Goal: Task Accomplishment & Management: Manage account settings

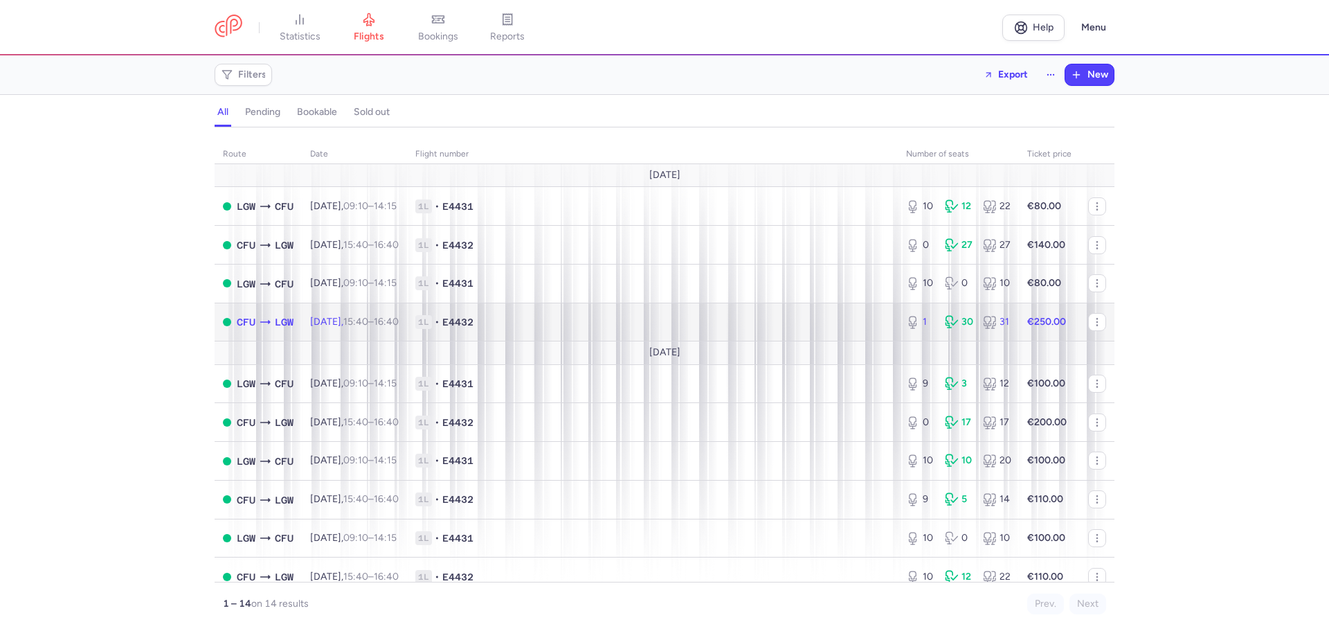
click at [569, 312] on td "1L • E4432" at bounding box center [652, 322] width 491 height 39
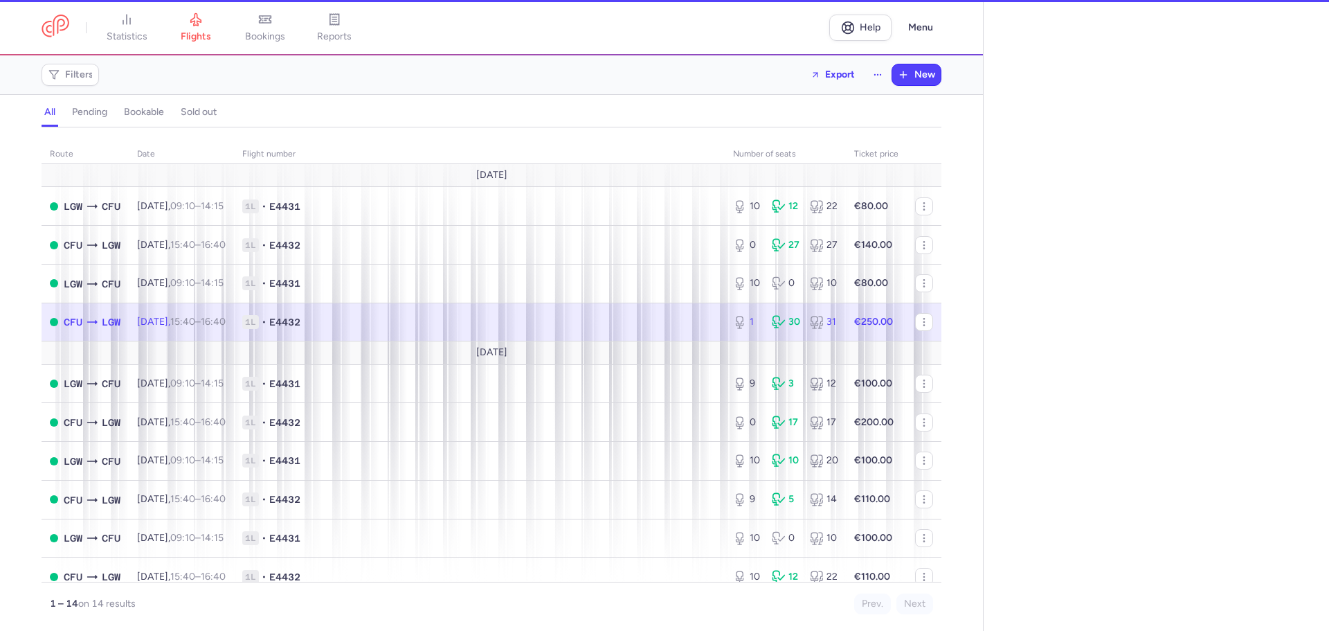
select select "days"
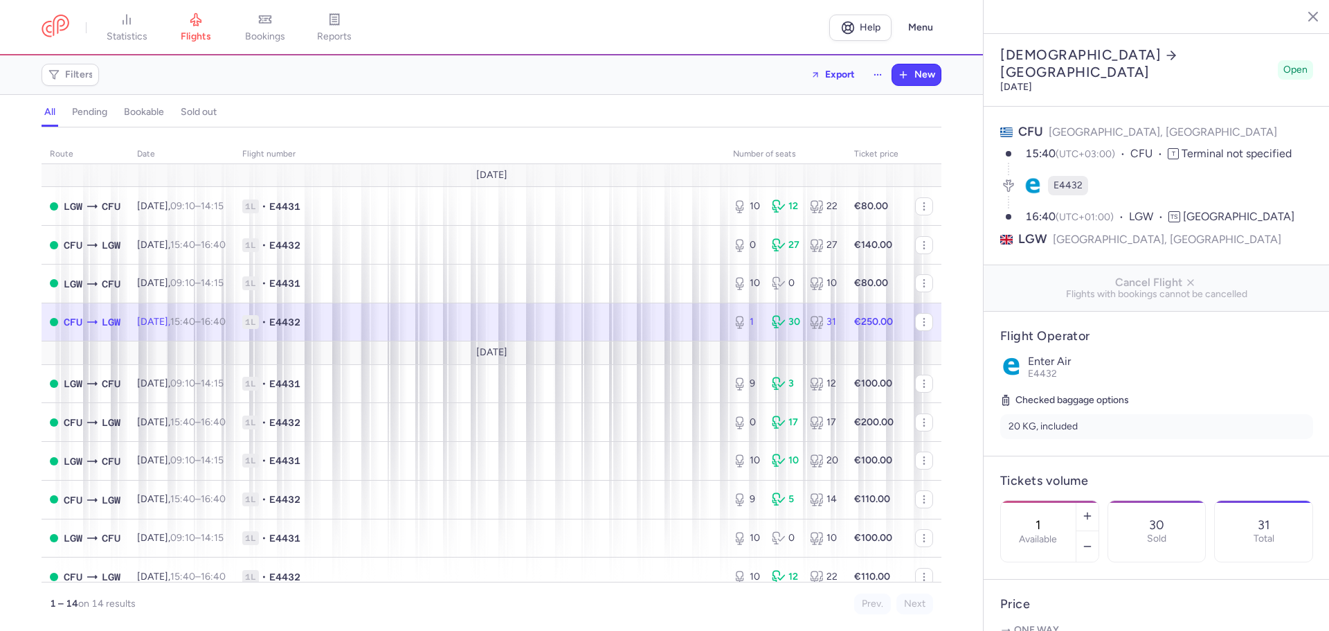
click at [1076, 500] on div "1 Available" at bounding box center [1038, 530] width 75 height 61
type input "2"
click at [1047, 602] on span "Save changes" at bounding box center [1046, 603] width 69 height 12
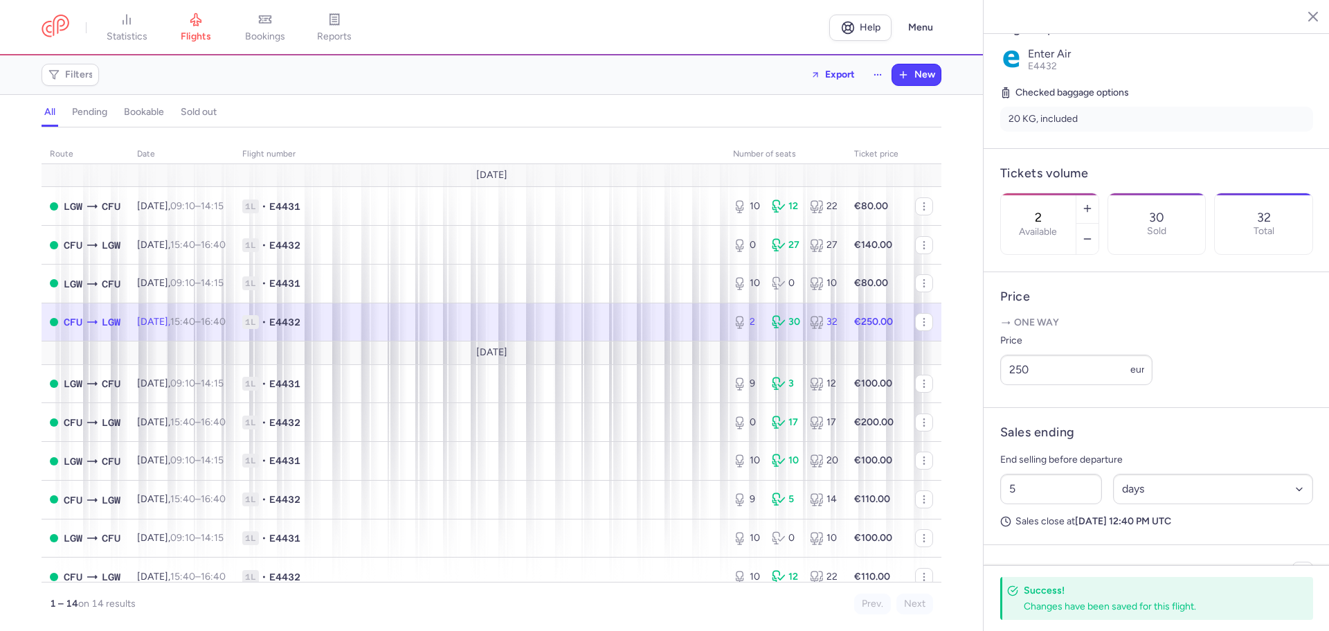
scroll to position [317, 0]
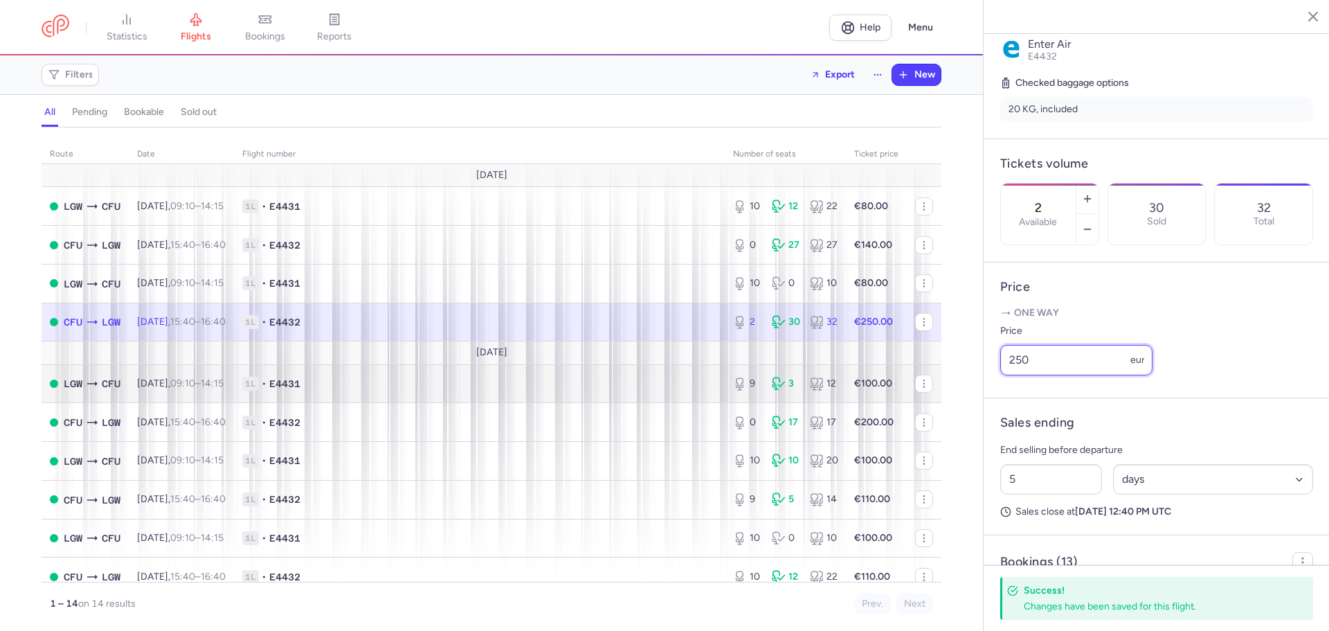
drag, startPoint x: 1038, startPoint y: 390, endPoint x: 836, endPoint y: 390, distance: 202.1
click at [836, 390] on div "statistics flights bookings reports Help Menu Filters Export New all pending bo…" at bounding box center [664, 315] width 1329 height 631
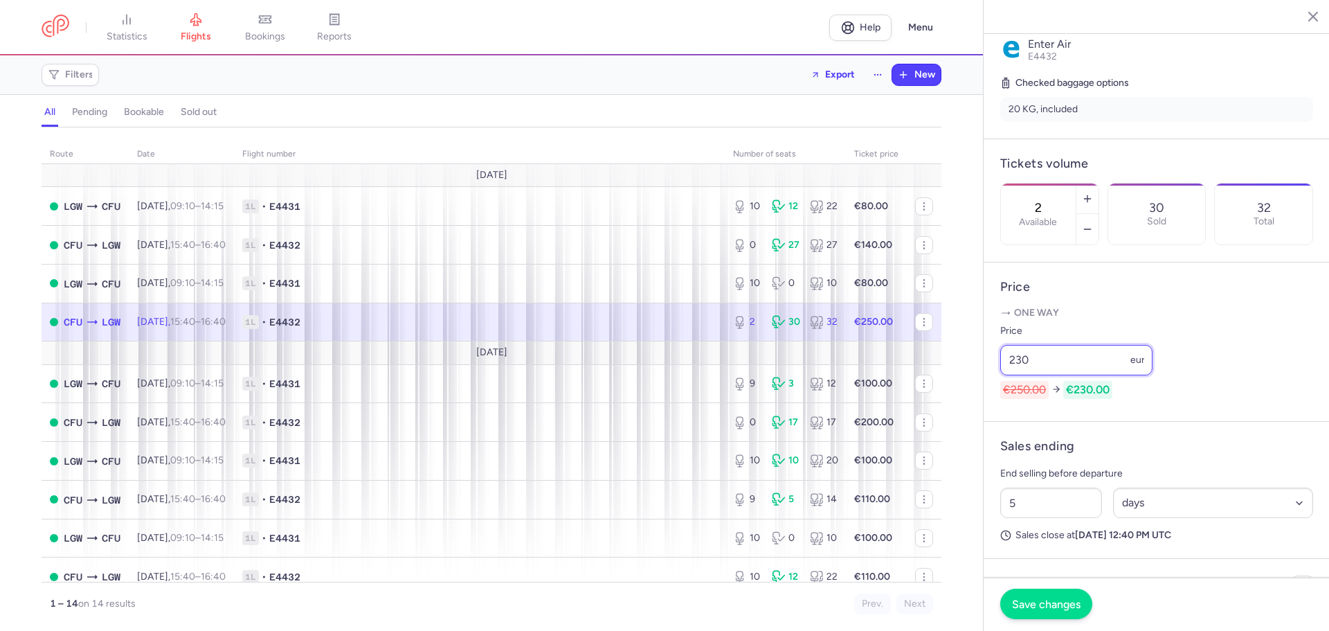
type input "230"
click at [1051, 597] on span "Save changes" at bounding box center [1046, 603] width 69 height 12
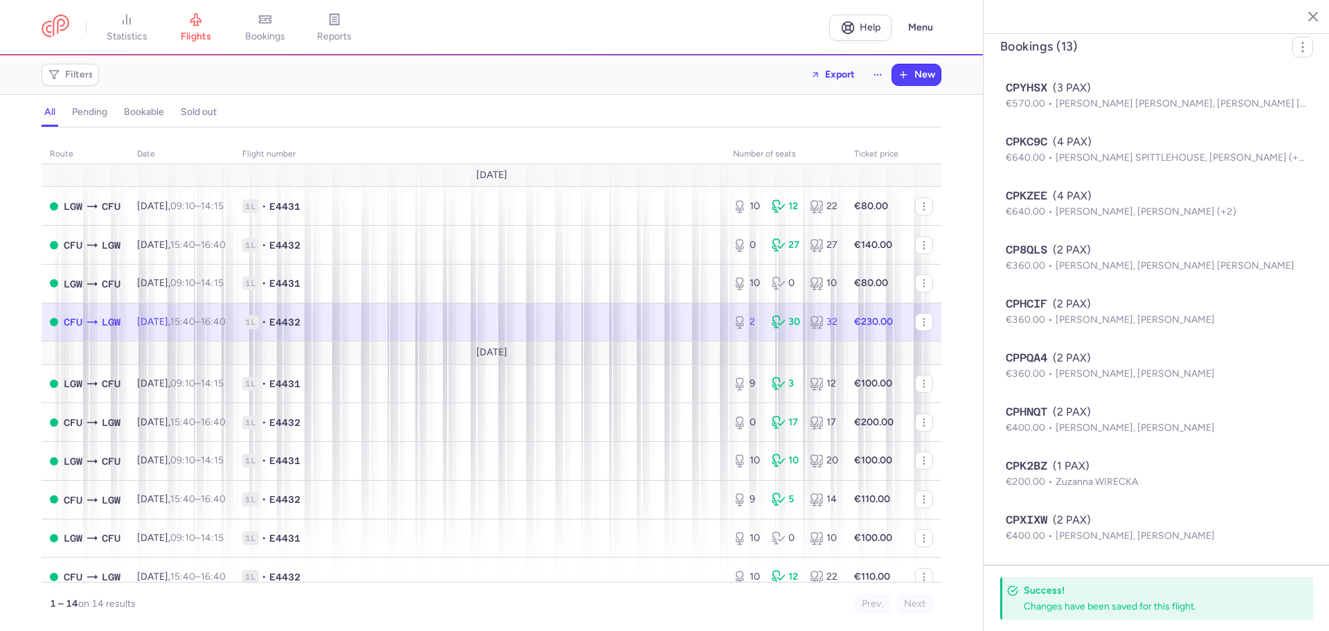
scroll to position [830, 0]
